Goal: Information Seeking & Learning: Learn about a topic

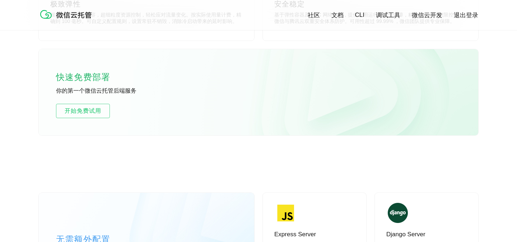
scroll to position [441, 0]
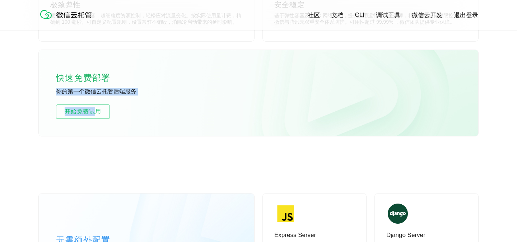
drag, startPoint x: 95, startPoint y: 113, endPoint x: 107, endPoint y: 79, distance: 35.6
click at [107, 79] on div "快速免费部署 你的第一个微信云托管后端服务 开始免费试用" at bounding box center [258, 93] width 439 height 86
click at [99, 110] on span "开始免费试用" at bounding box center [82, 111] width 53 height 9
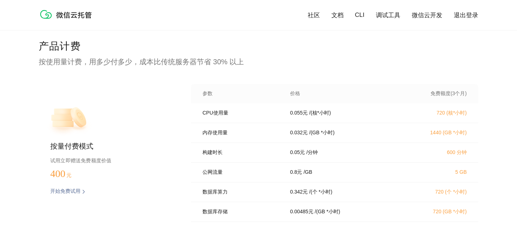
scroll to position [1430, 0]
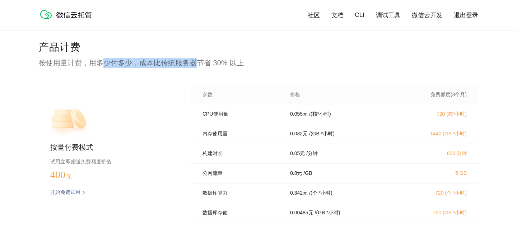
drag, startPoint x: 105, startPoint y: 62, endPoint x: 196, endPoint y: 63, distance: 90.8
click at [196, 63] on p "按使用量计费，用多少付多少，成本比传统服务器节省 30% 以上" at bounding box center [258, 63] width 439 height 10
click at [214, 62] on p "按使用量计费，用多少付多少，成本比传统服务器节省 30% 以上" at bounding box center [258, 63] width 439 height 10
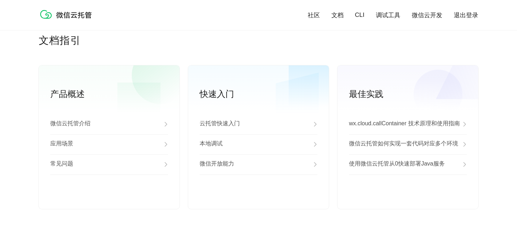
scroll to position [1821, 0]
click at [242, 123] on div "云托管快速入门" at bounding box center [258, 123] width 118 height 20
